Goal: Navigation & Orientation: Understand site structure

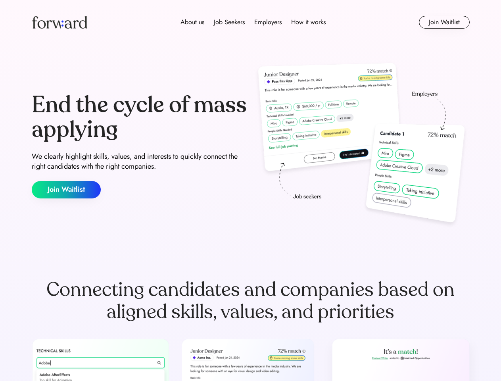
click at [250, 191] on div "End the cycle of mass applying We clearly highlight skills, values, and interes…" at bounding box center [251, 145] width 438 height 171
click at [251, 22] on div "About us Job Seekers Employers How it works" at bounding box center [253, 22] width 313 height 10
click at [60, 22] on img at bounding box center [60, 22] width 56 height 13
click at [253, 22] on div "About us Job Seekers Employers How it works" at bounding box center [253, 22] width 313 height 10
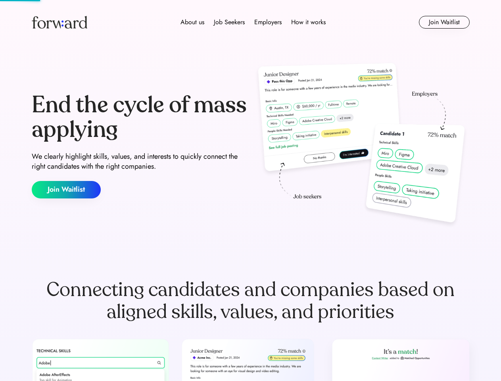
click at [193, 22] on div "About us" at bounding box center [193, 22] width 24 height 10
click at [229, 22] on div "Job Seekers" at bounding box center [229, 22] width 31 height 10
click at [268, 22] on div "Employers" at bounding box center [267, 22] width 27 height 10
click at [308, 22] on div "How it works" at bounding box center [308, 22] width 35 height 10
click at [444, 22] on button "Join Waitlist" at bounding box center [444, 22] width 51 height 13
